Goal: Task Accomplishment & Management: Use online tool/utility

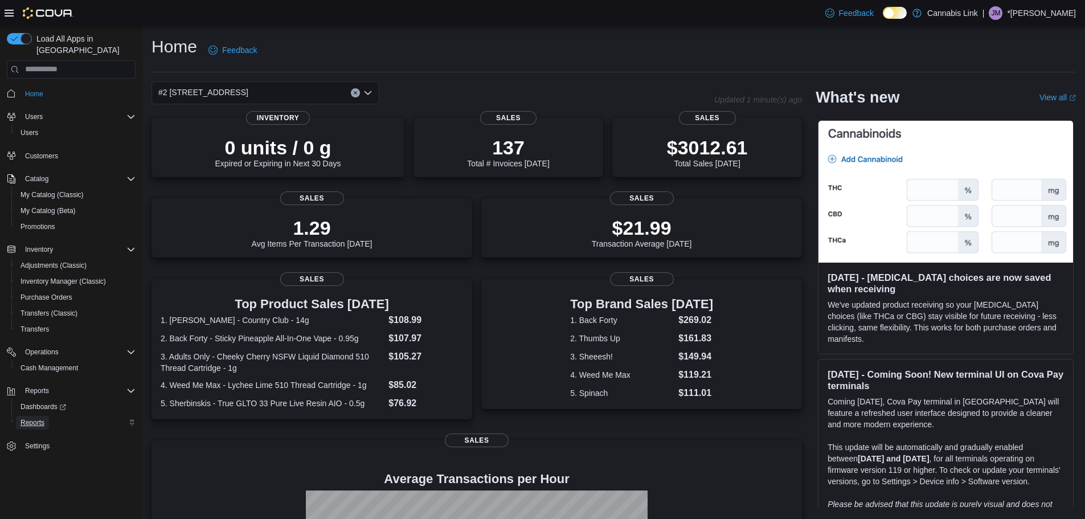
click at [26, 418] on span "Reports" at bounding box center [33, 422] width 24 height 9
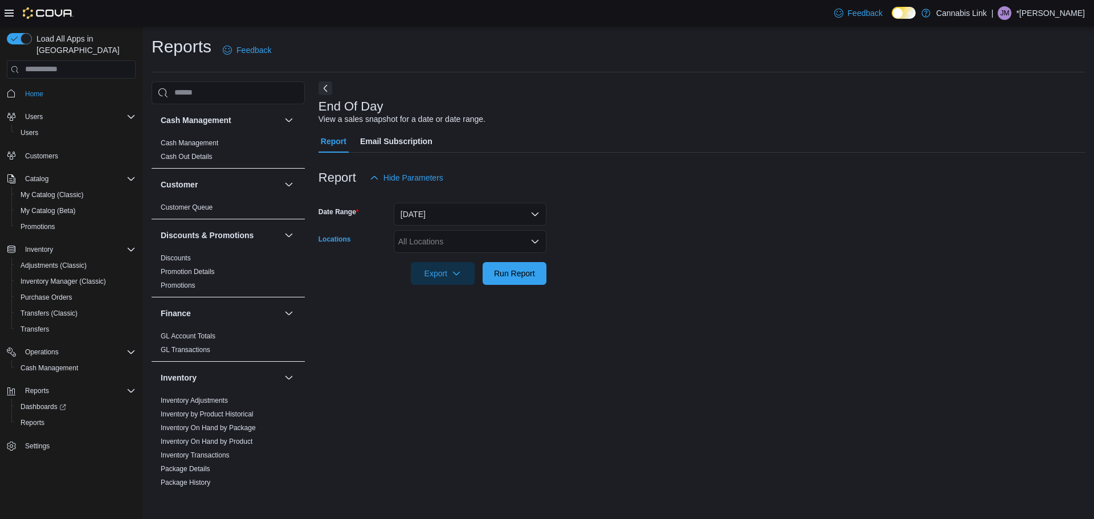
click at [458, 237] on div "All Locations" at bounding box center [470, 241] width 153 height 23
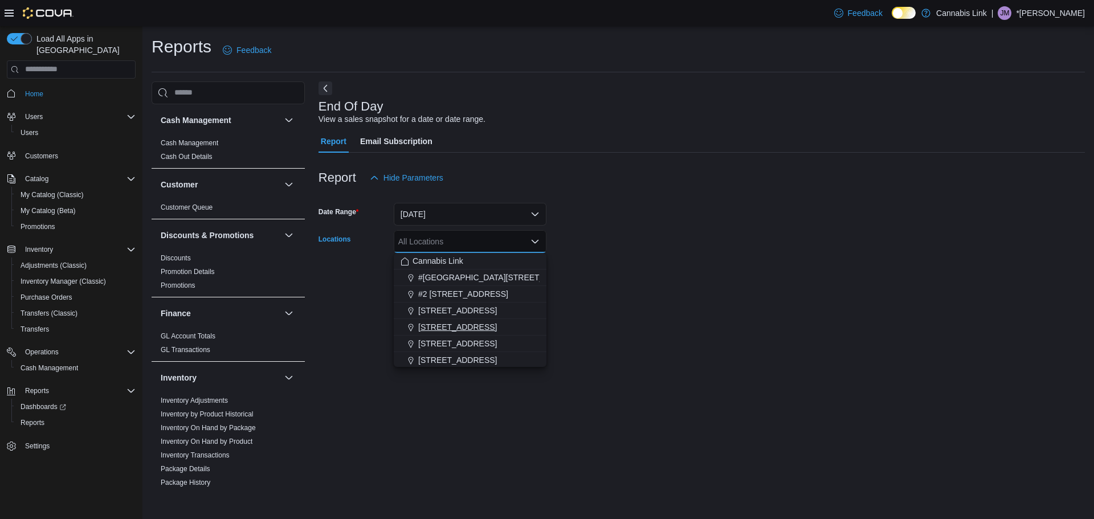
click at [456, 333] on button "[STREET_ADDRESS]" at bounding box center [470, 327] width 153 height 17
click at [768, 326] on div "End Of Day View a sales snapshot for a date or date range. Report Email Subscri…" at bounding box center [701, 287] width 766 height 412
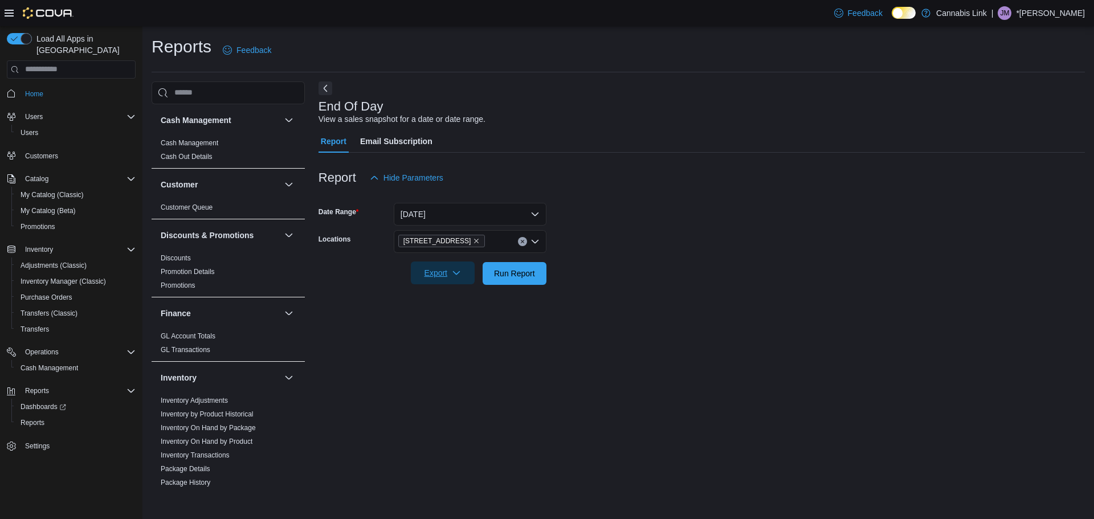
click at [431, 279] on span "Export" at bounding box center [443, 272] width 50 height 23
click at [454, 322] on span "Export to Pdf" at bounding box center [444, 318] width 51 height 9
